Goal: Transaction & Acquisition: Download file/media

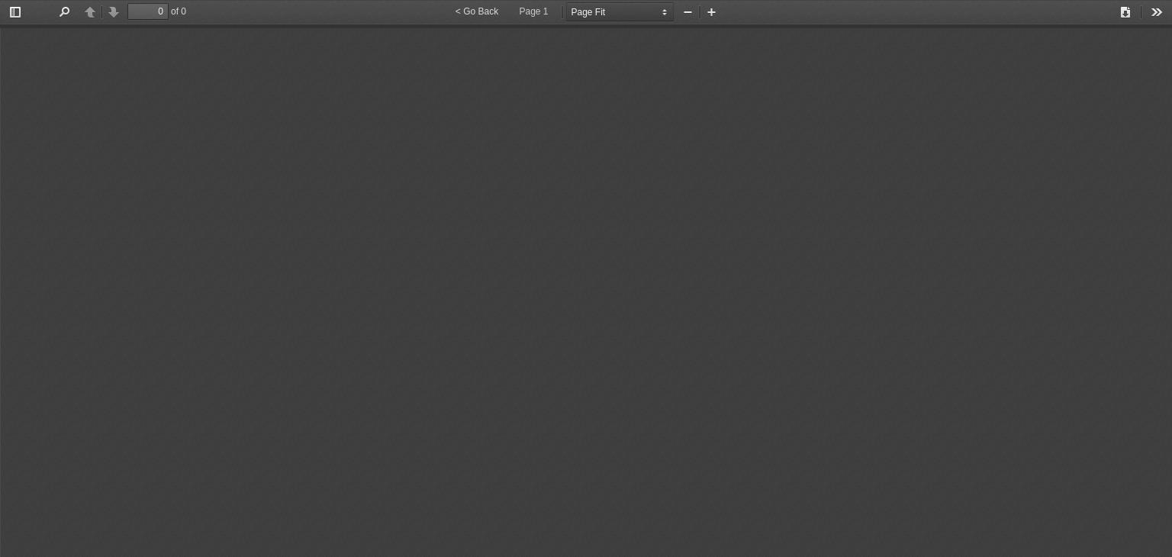
select select "page-fit"
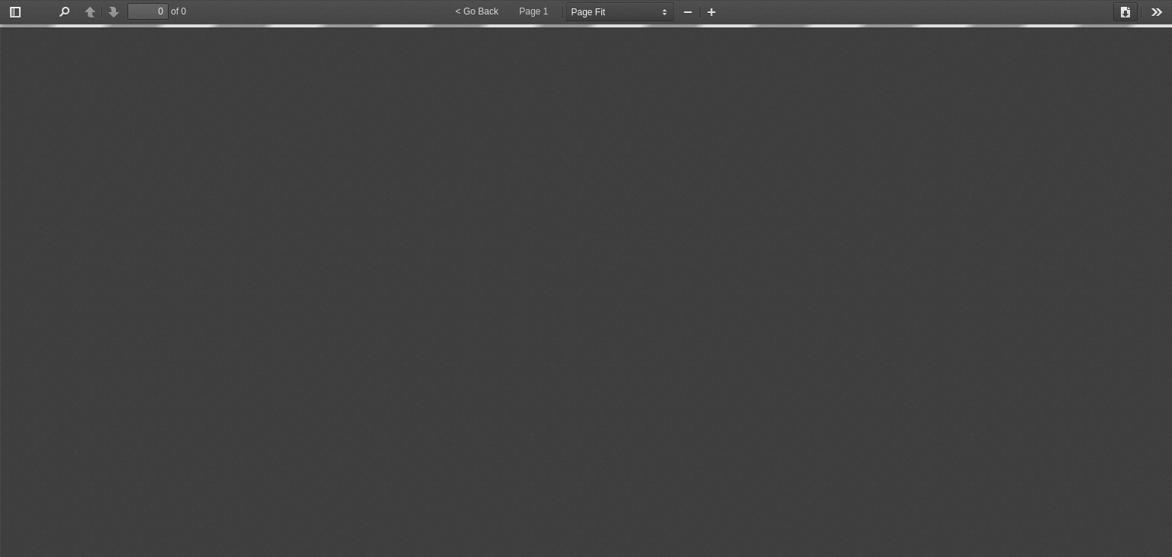
type input "10"
select select "custom"
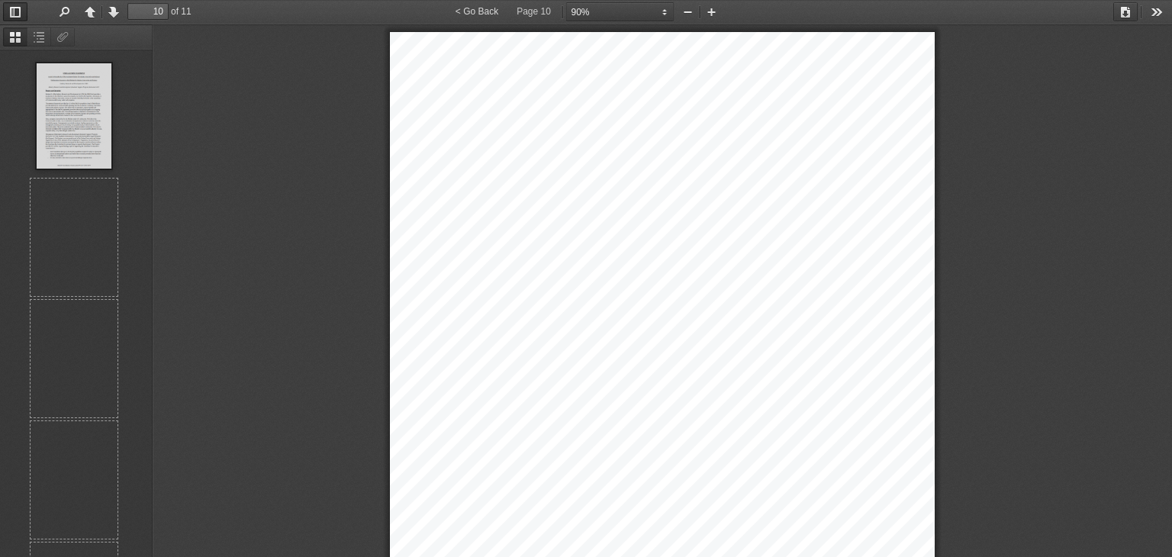
scroll to position [839, 0]
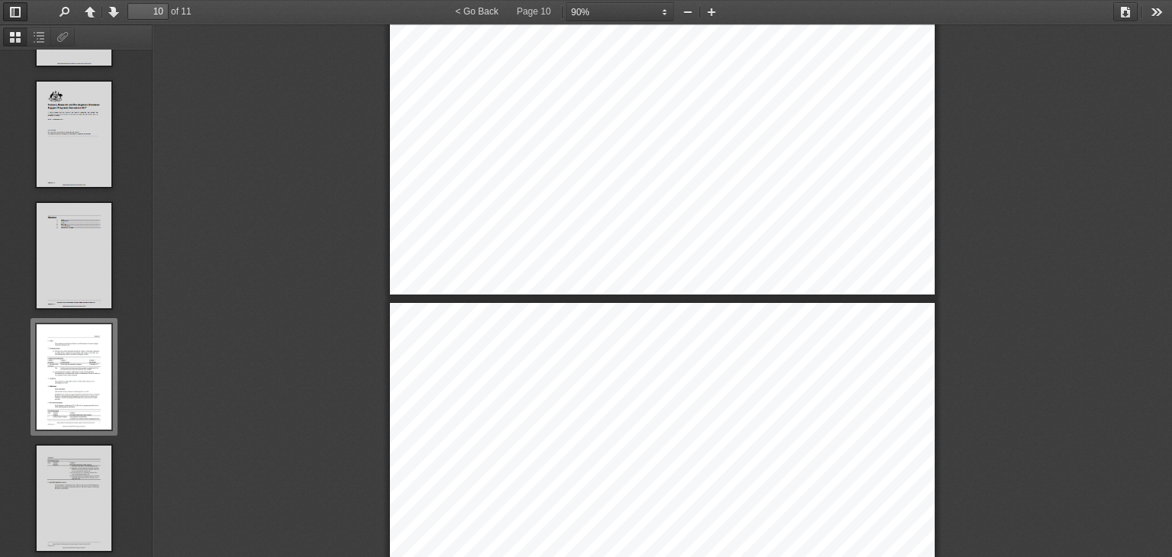
click at [1122, 13] on button "Download" at bounding box center [1125, 11] width 24 height 19
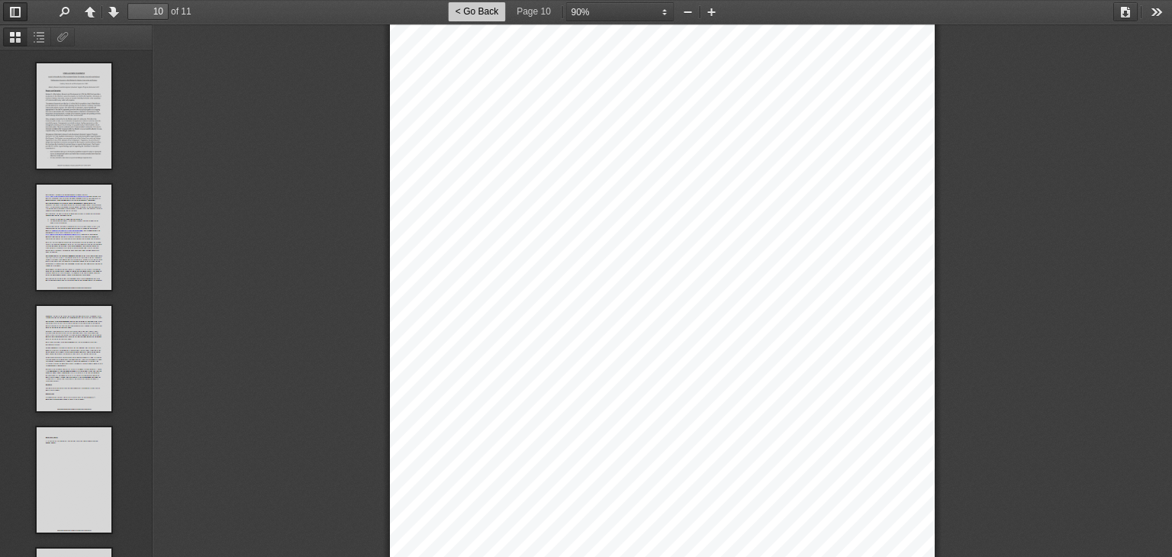
scroll to position [7732, 0]
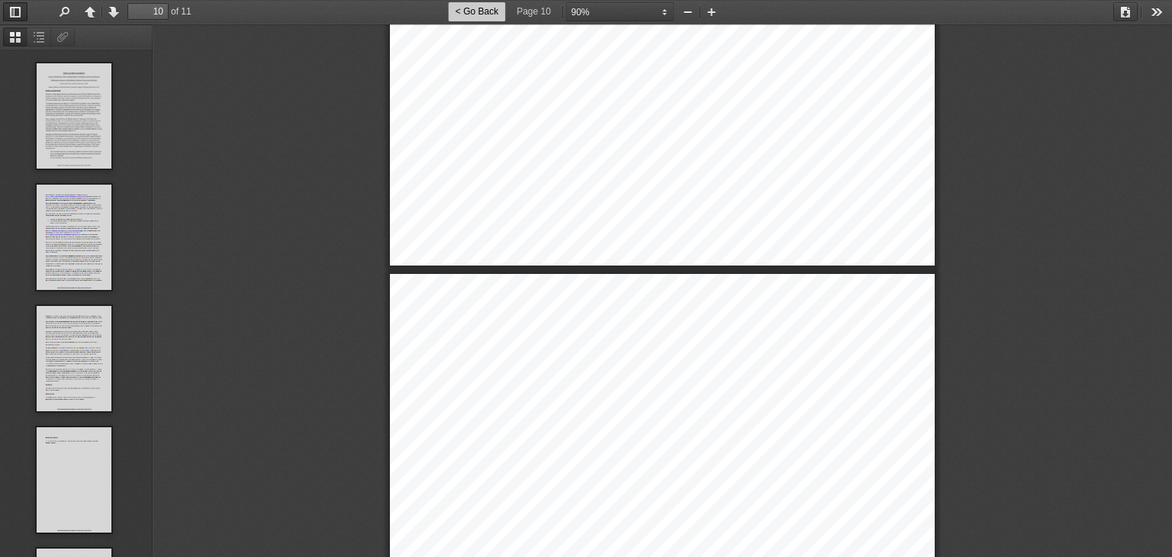
type input "11"
select select "custom"
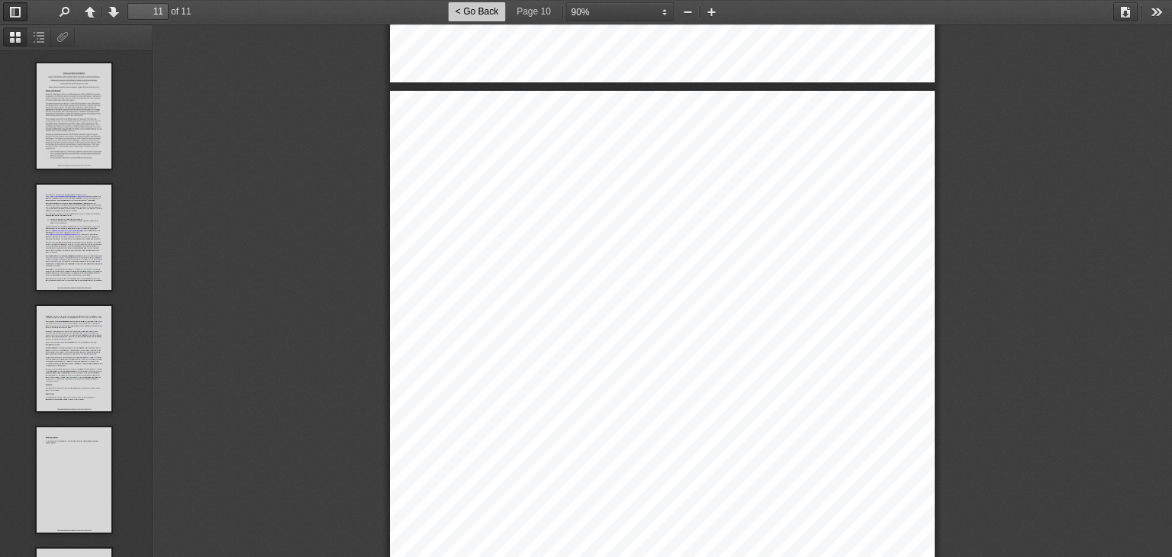
scroll to position [842, 0]
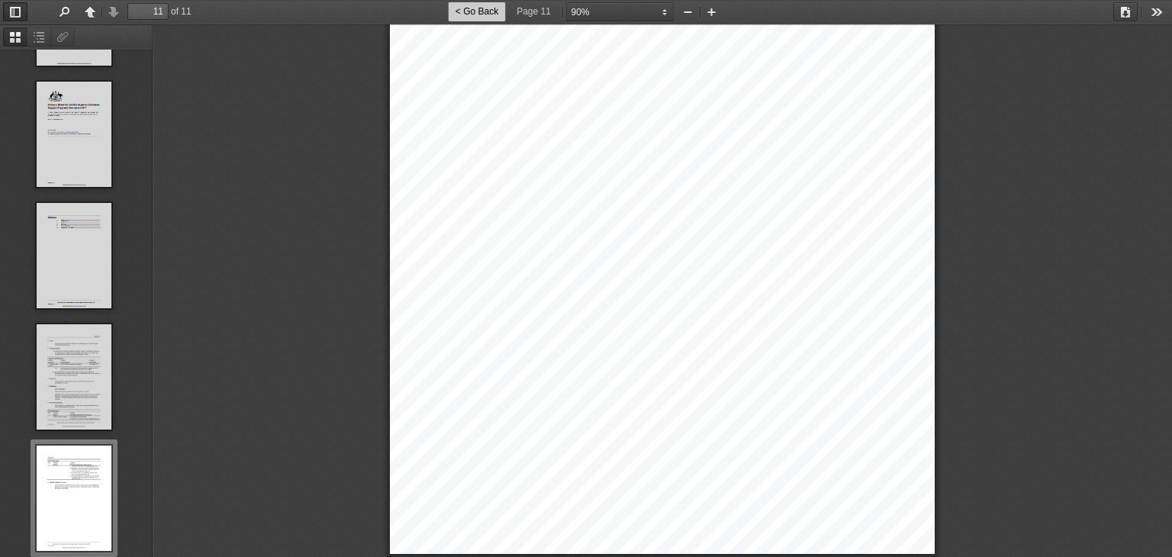
type input "10"
select select "custom"
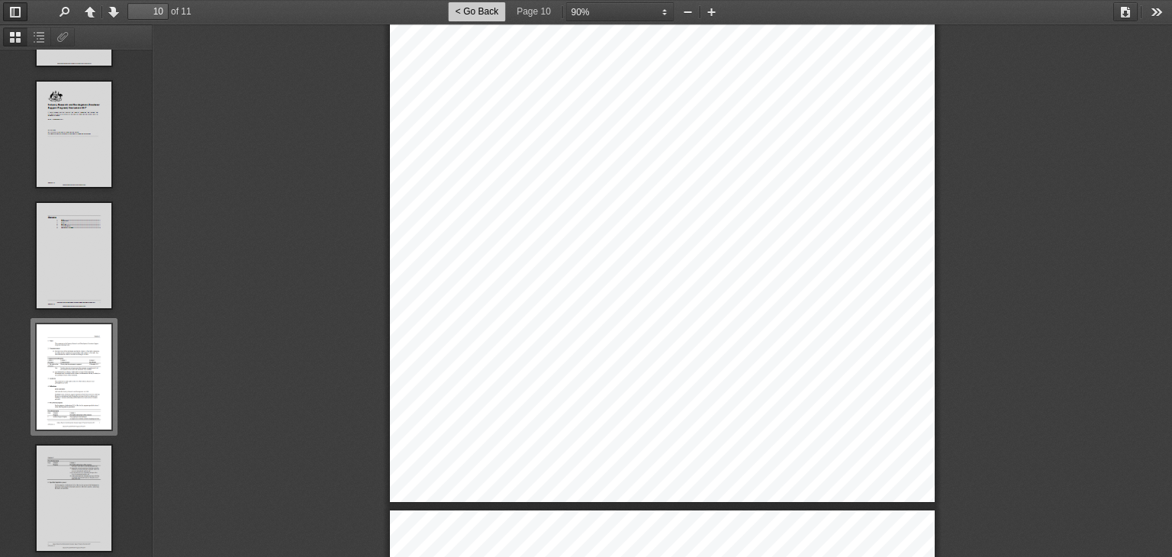
type input "9"
select select "custom"
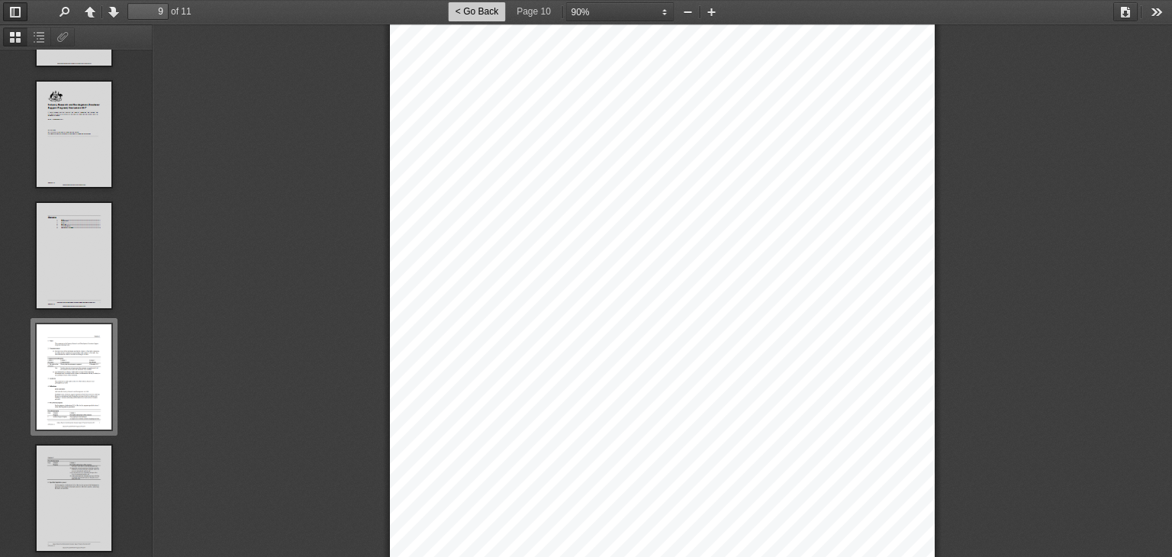
type input "8"
select select "custom"
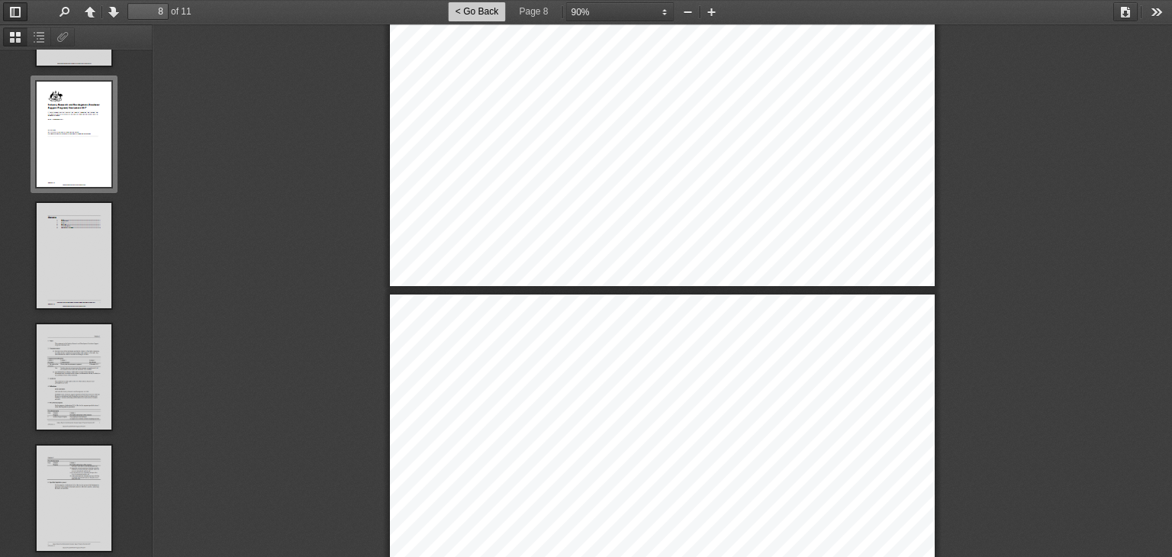
type input "7"
select select "custom"
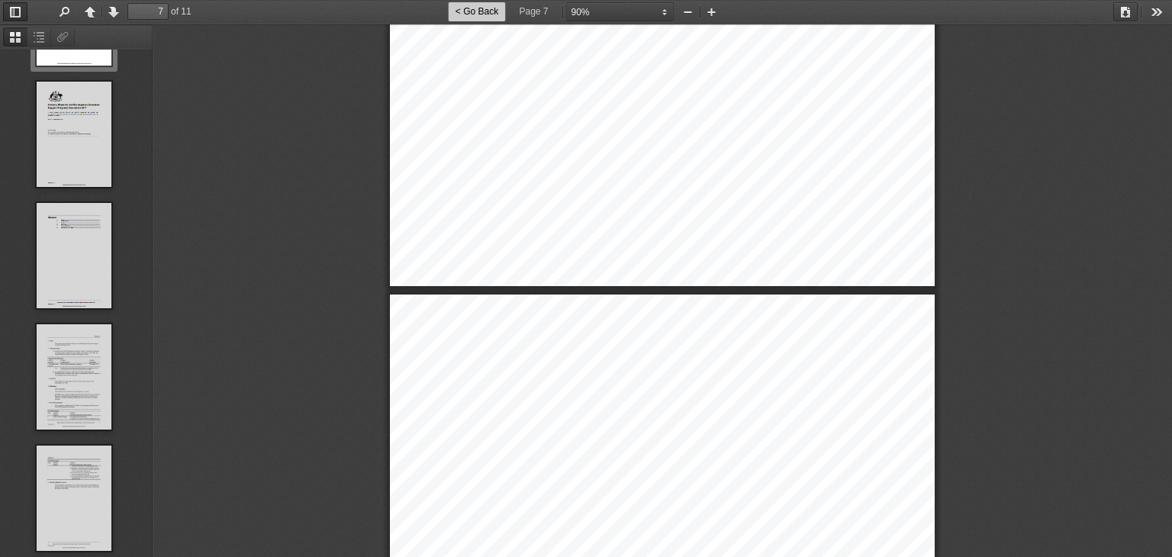
scroll to position [720, 0]
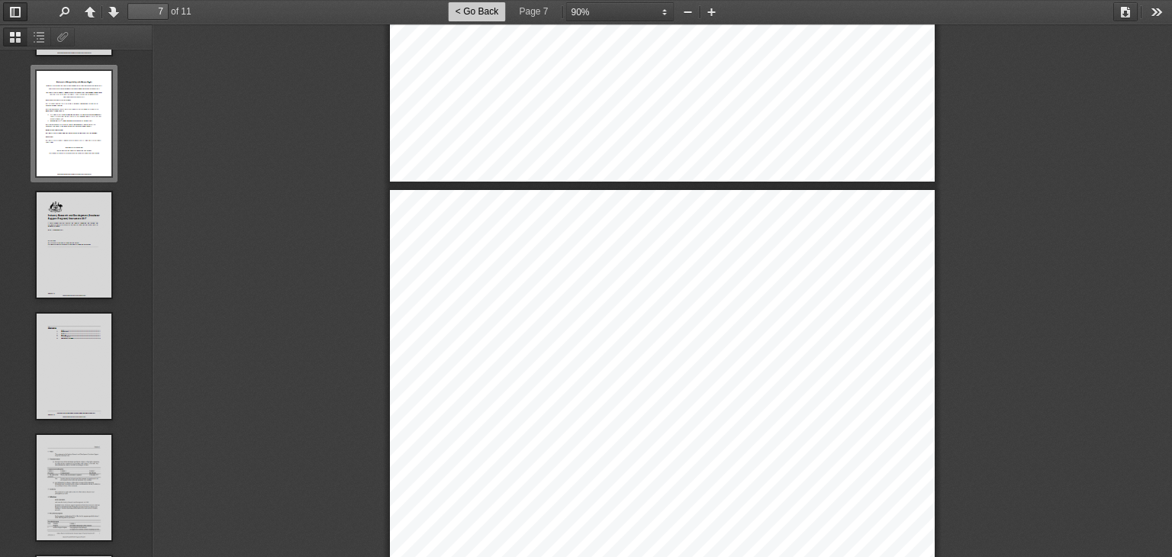
type input "6"
select select "custom"
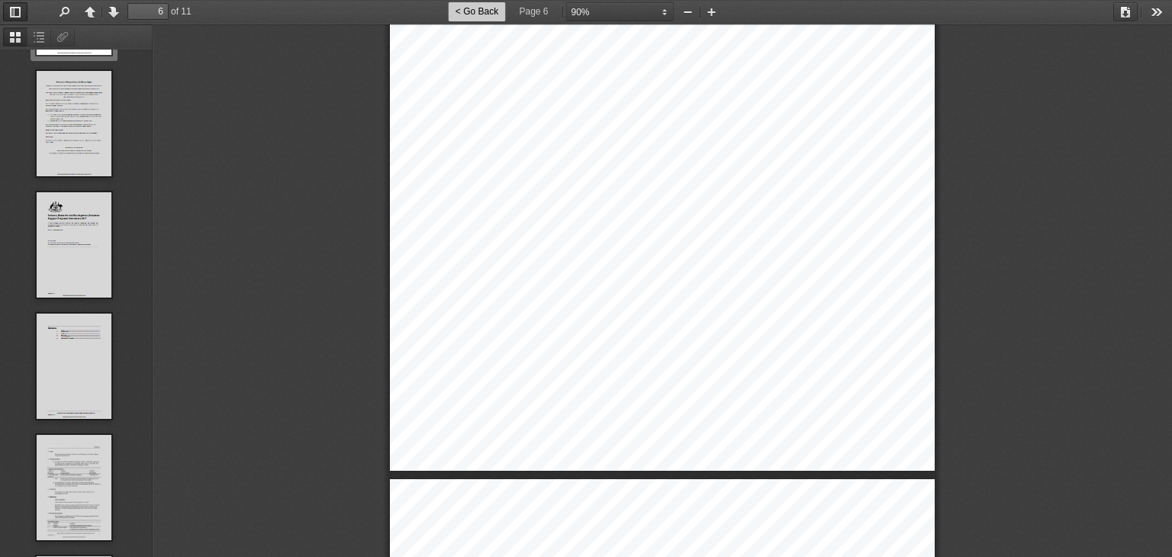
scroll to position [600, 0]
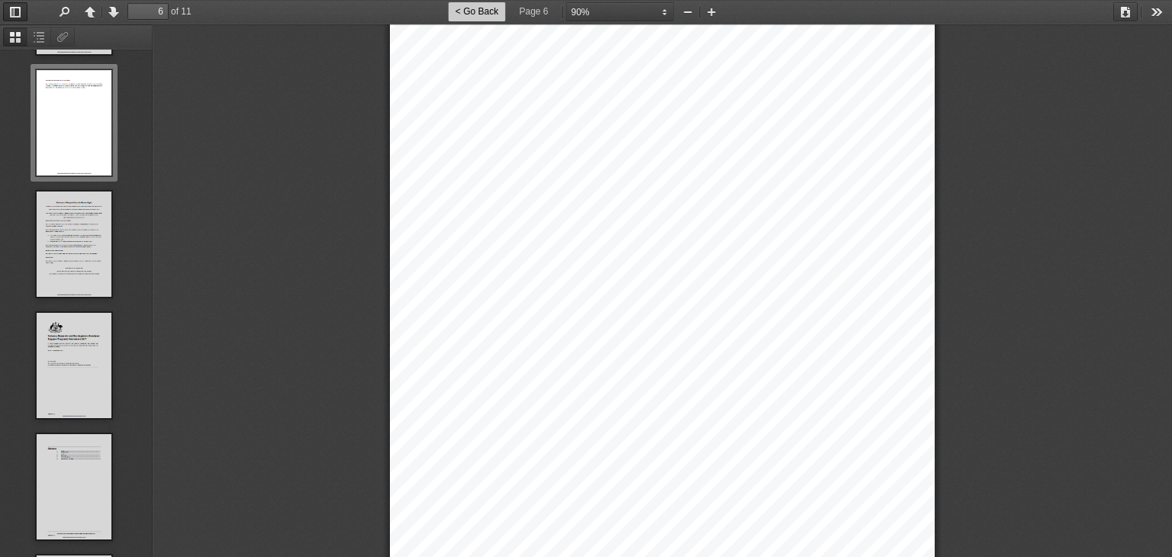
type input "5"
select select "custom"
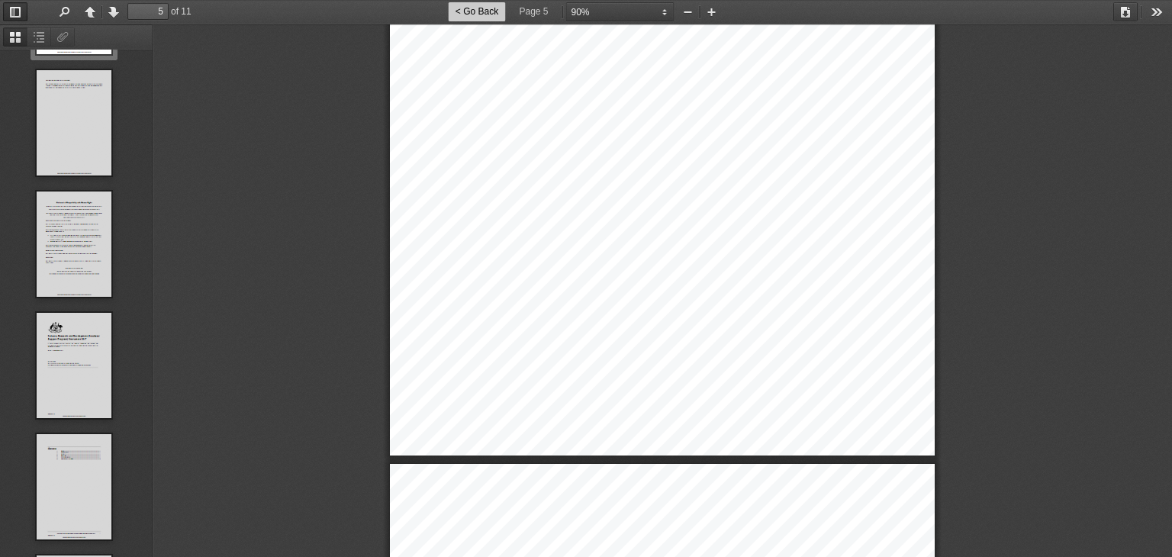
scroll to position [478, 0]
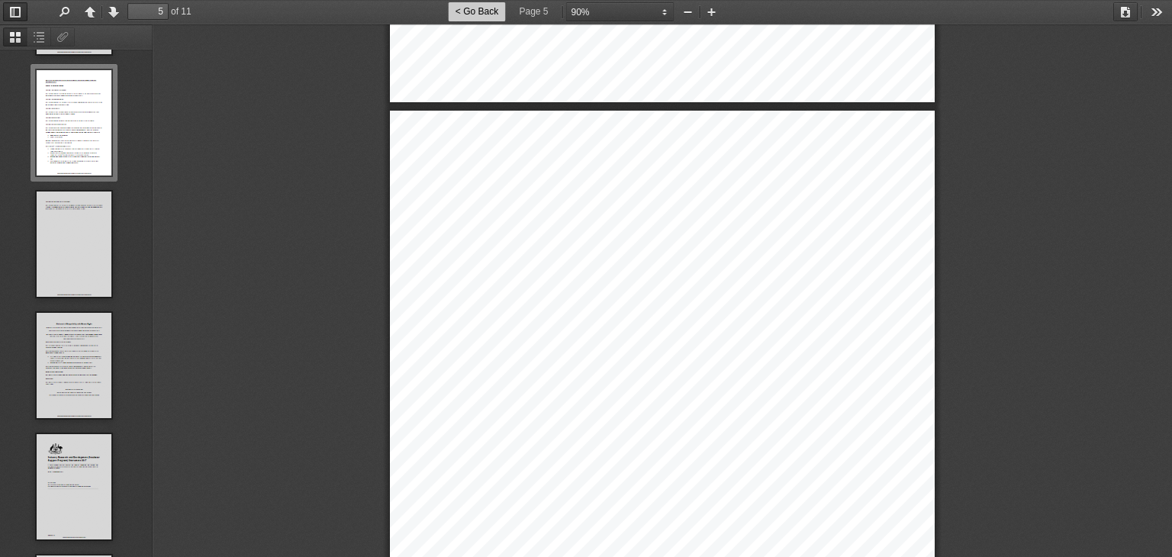
type input "4"
select select "custom"
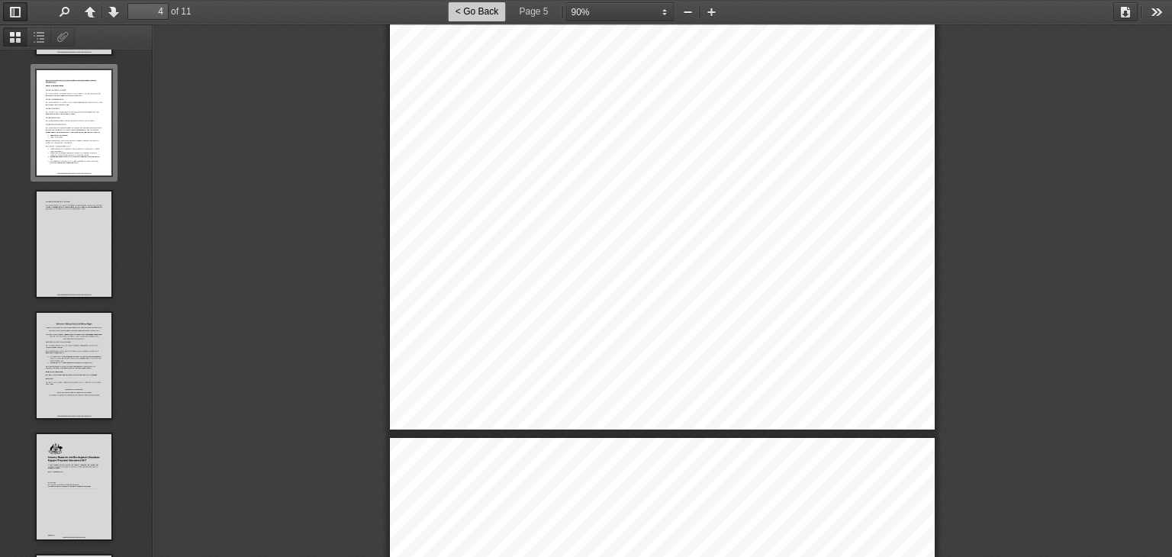
scroll to position [357, 0]
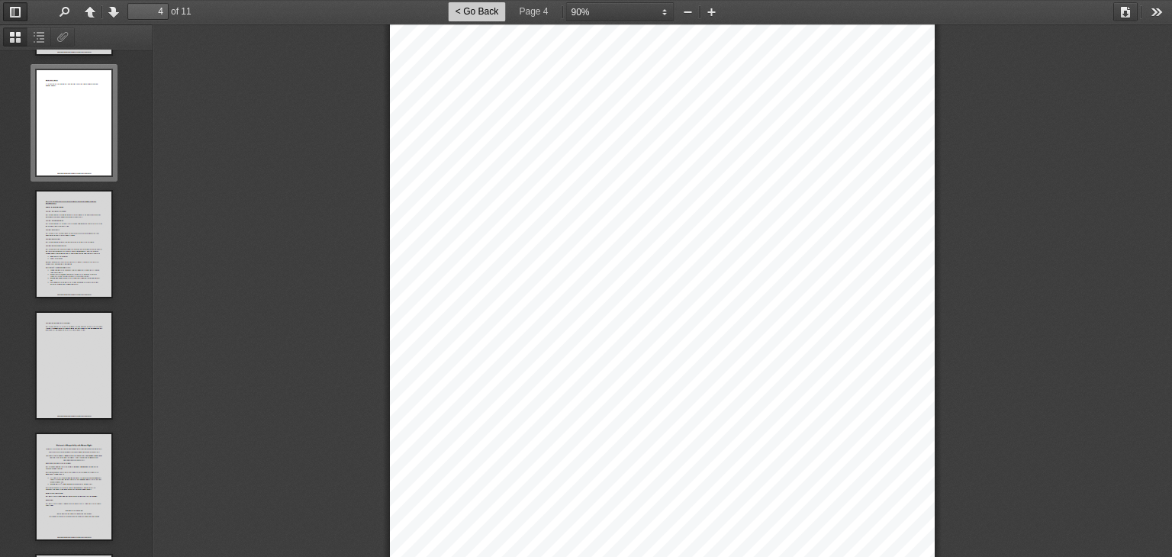
type input "3"
select select "custom"
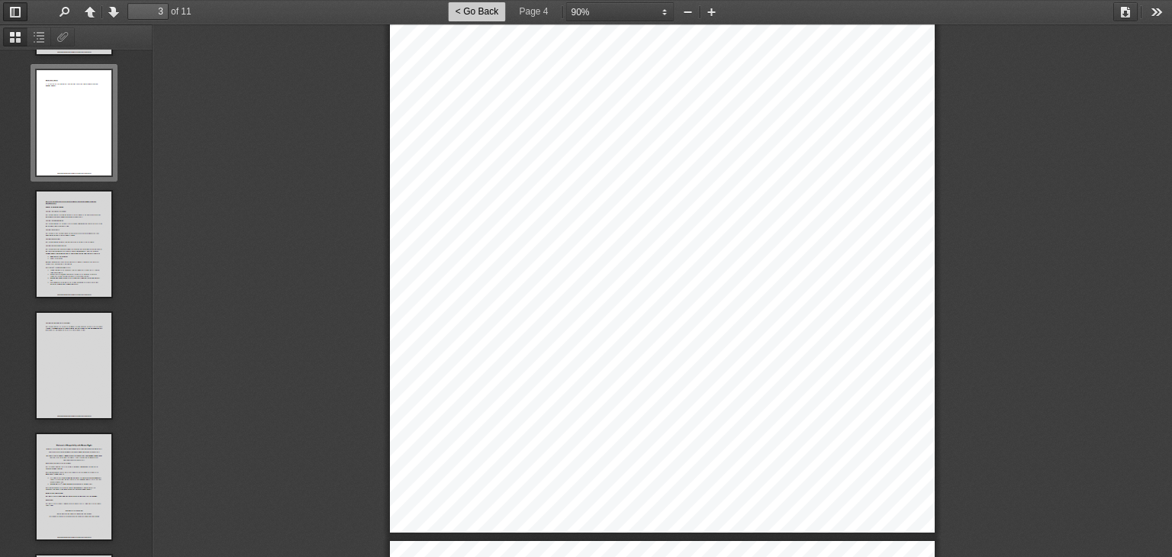
scroll to position [235, 0]
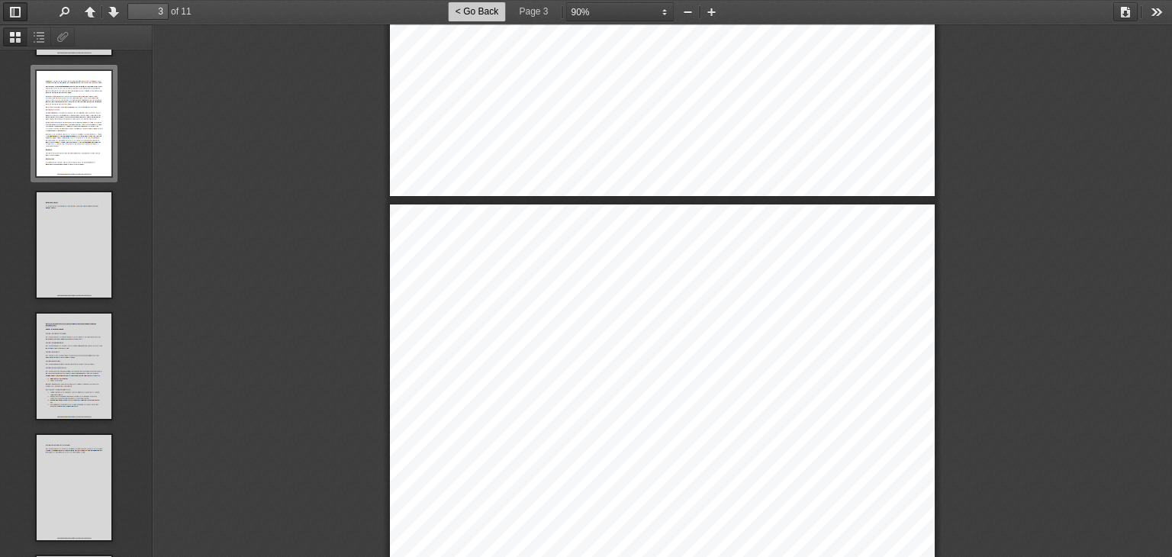
type input "2"
select select "custom"
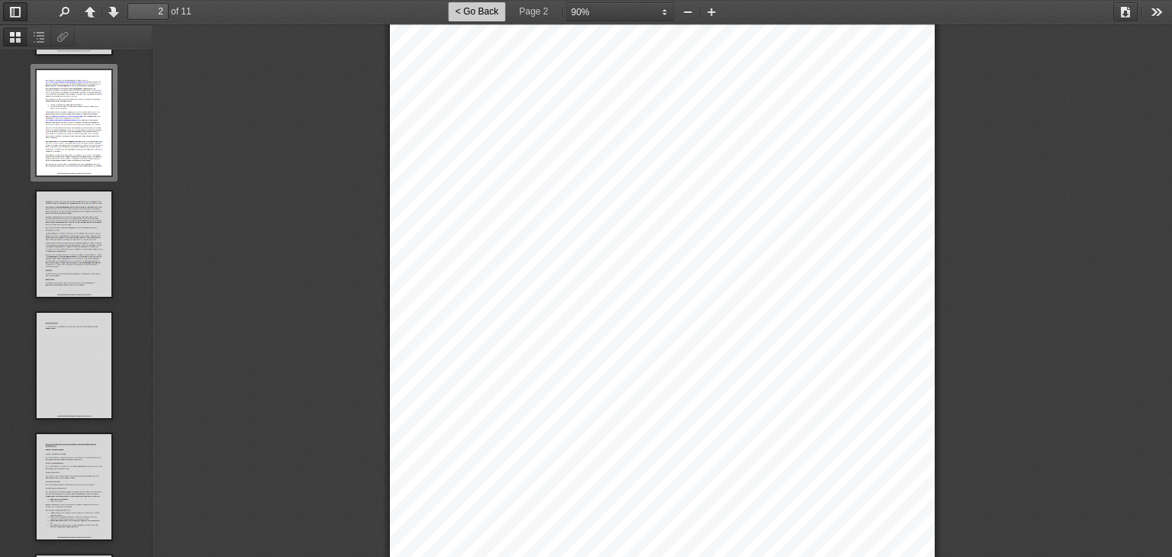
scroll to position [687, 0]
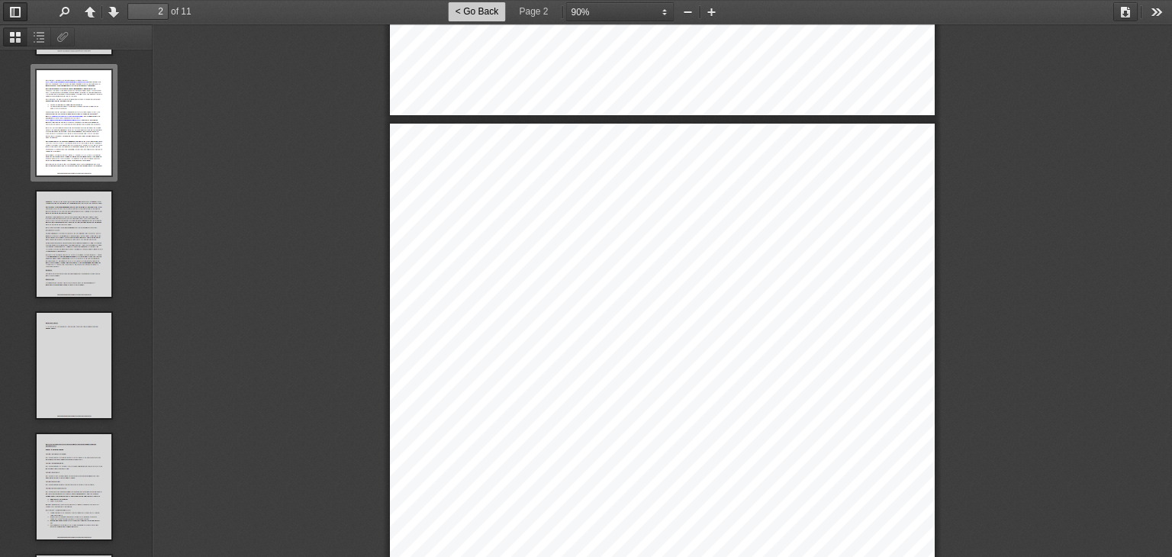
type input "1"
select select "custom"
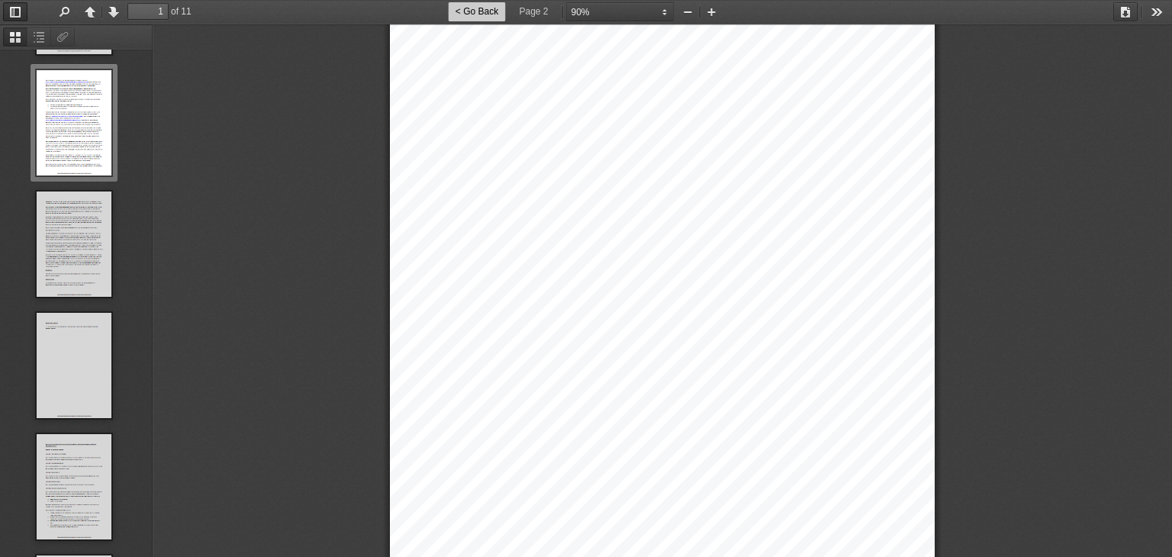
scroll to position [0, 0]
